Goal: Transaction & Acquisition: Purchase product/service

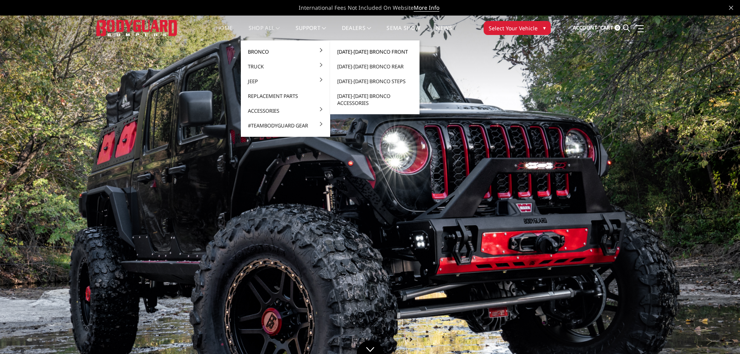
click at [371, 50] on link "[DATE]-[DATE] Bronco Front" at bounding box center [374, 51] width 83 height 15
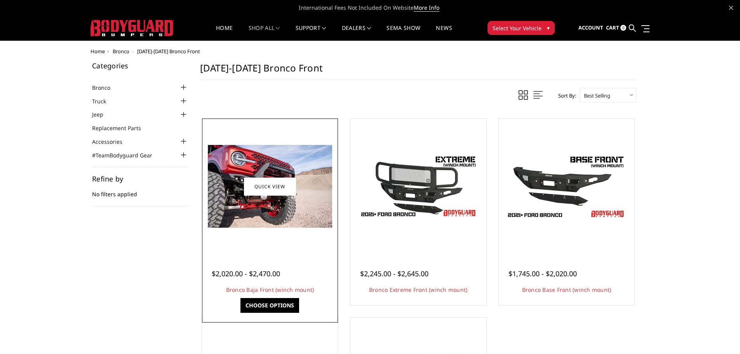
click at [243, 229] on div at bounding box center [270, 186] width 132 height 132
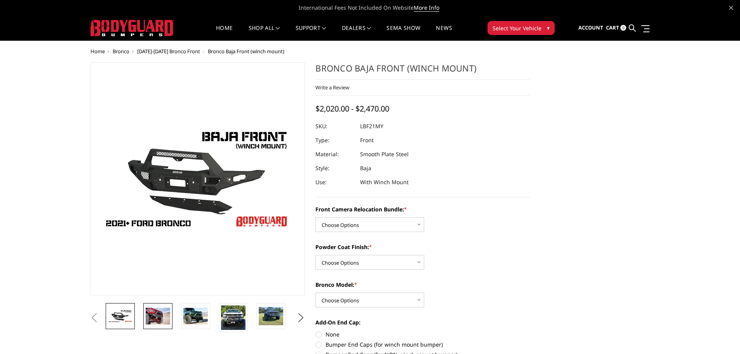
click at [168, 311] on img at bounding box center [158, 315] width 24 height 16
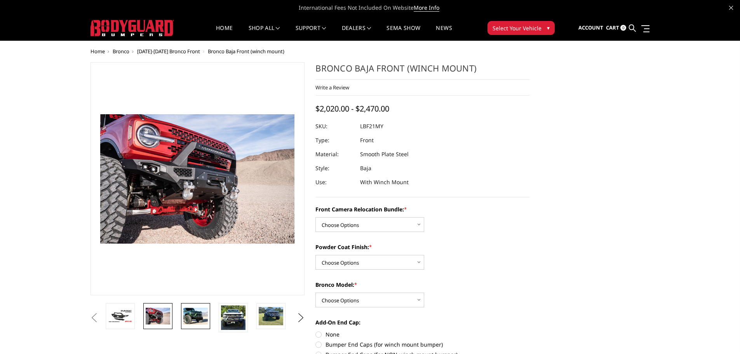
click at [200, 320] on img at bounding box center [195, 315] width 24 height 16
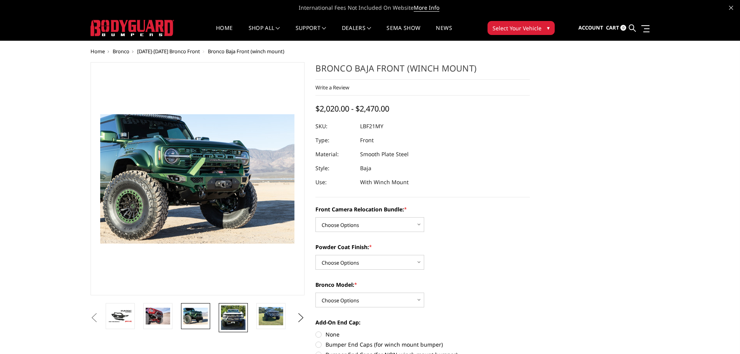
click at [234, 319] on img at bounding box center [233, 317] width 24 height 24
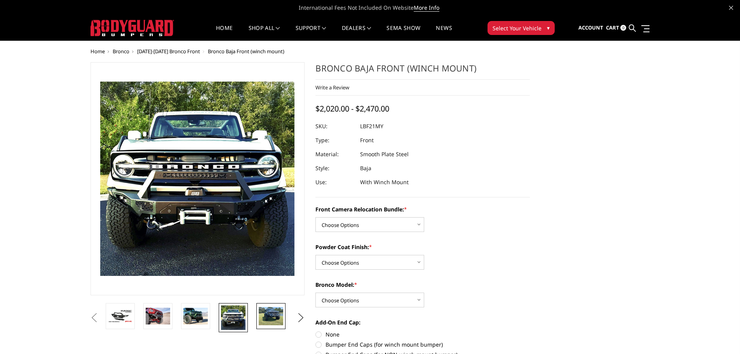
click at [273, 314] on img at bounding box center [271, 316] width 24 height 18
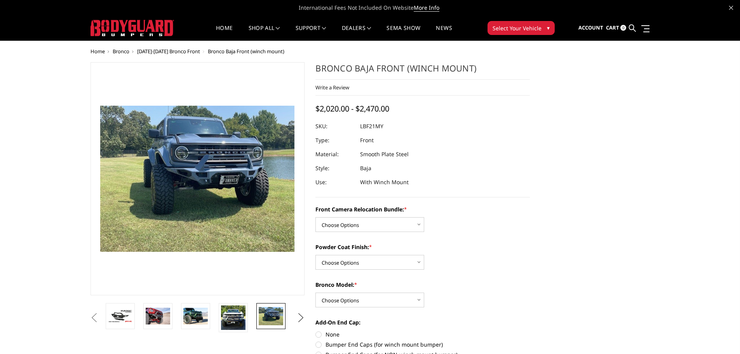
click at [300, 314] on button "Next" at bounding box center [301, 318] width 12 height 12
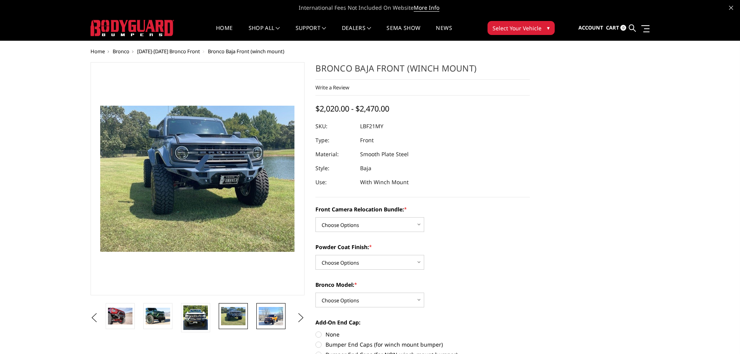
click at [269, 312] on img at bounding box center [271, 316] width 24 height 18
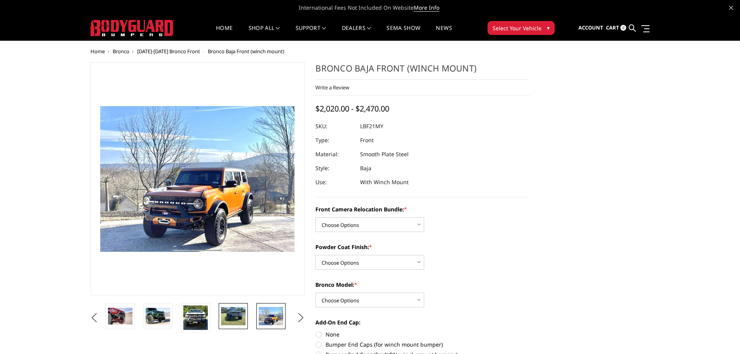
click at [228, 317] on img at bounding box center [233, 316] width 24 height 18
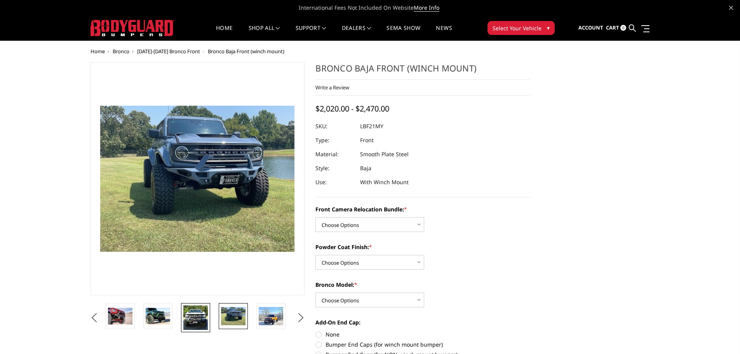
click at [197, 317] on img at bounding box center [195, 317] width 24 height 24
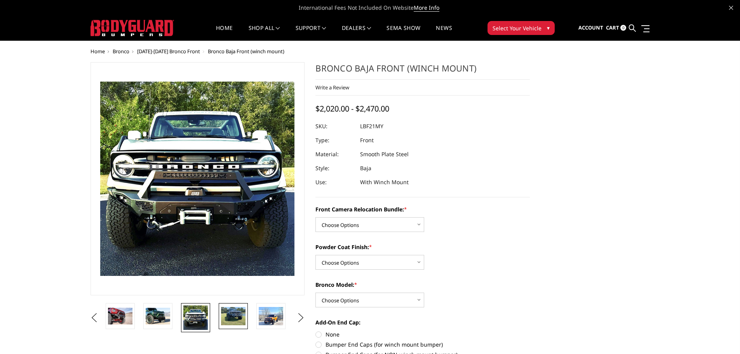
click at [236, 318] on img at bounding box center [233, 316] width 24 height 18
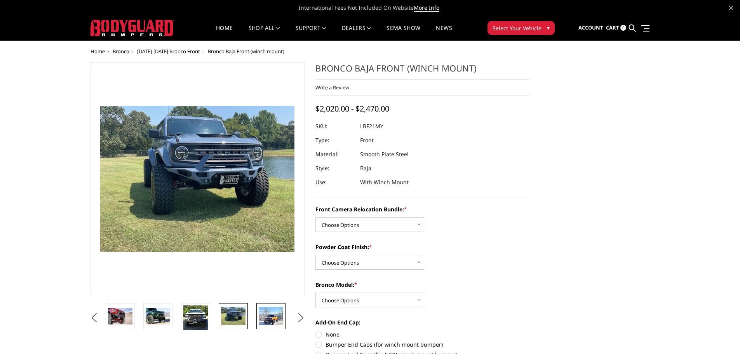
click at [276, 316] on img at bounding box center [271, 316] width 24 height 18
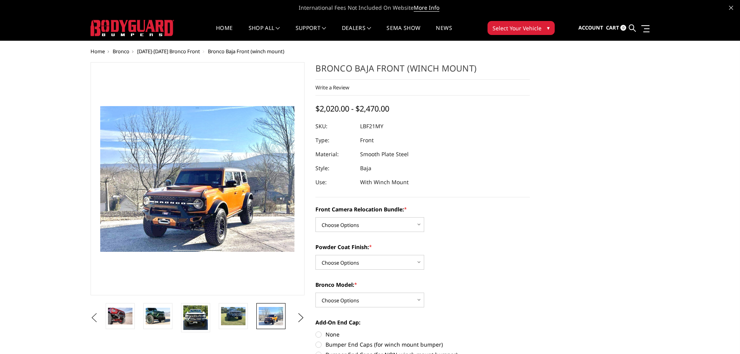
click at [92, 314] on button "Previous" at bounding box center [95, 318] width 12 height 12
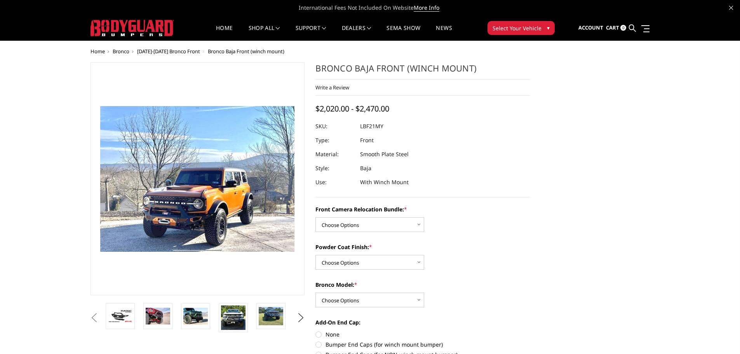
click at [100, 314] on button "Previous" at bounding box center [95, 318] width 12 height 12
click at [153, 318] on img at bounding box center [158, 315] width 24 height 16
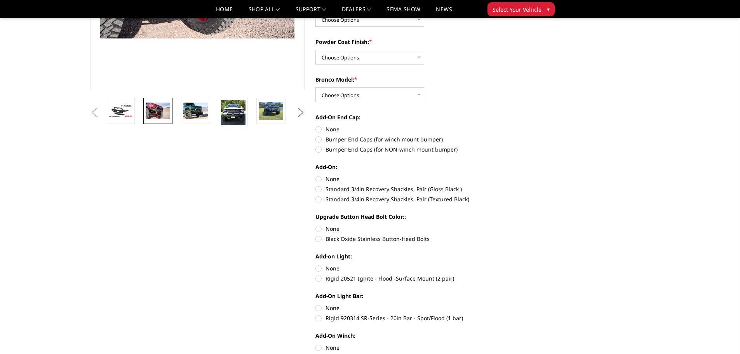
scroll to position [194, 0]
